Goal: Information Seeking & Learning: Learn about a topic

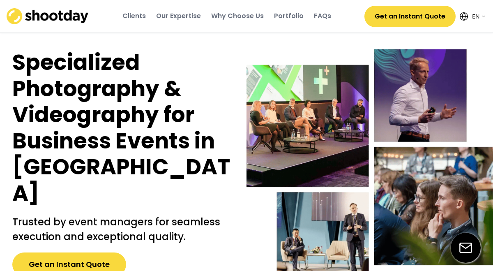
select select ""en""
click at [291, 18] on div "Portfolio" at bounding box center [289, 16] width 30 height 9
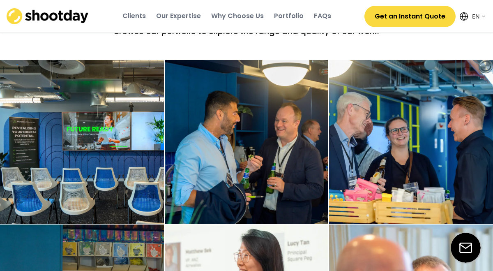
scroll to position [1186, 0]
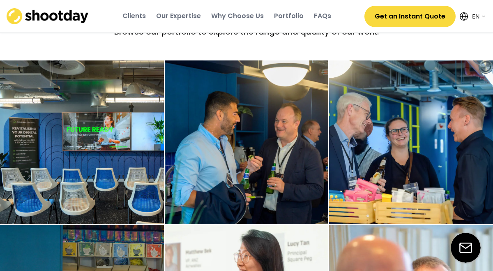
click at [193, 16] on div "Our Expertise" at bounding box center [178, 16] width 45 height 9
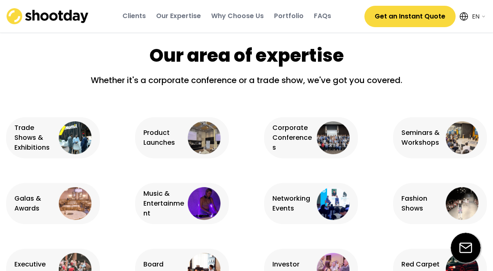
click at [233, 18] on div "Why Choose Us" at bounding box center [237, 16] width 53 height 9
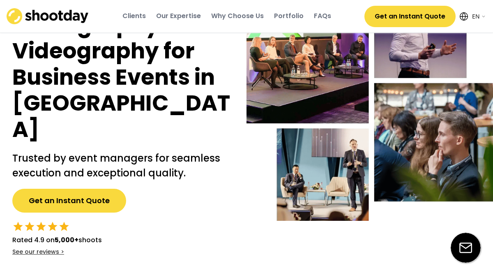
scroll to position [0, 0]
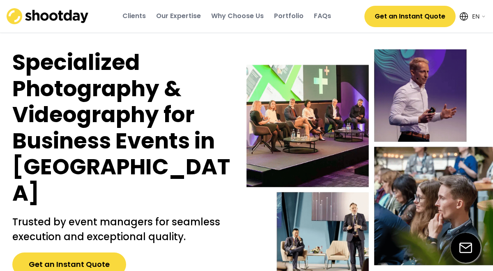
click at [317, 17] on div "FAQs" at bounding box center [322, 16] width 17 height 9
